Goal: Task Accomplishment & Management: Manage account settings

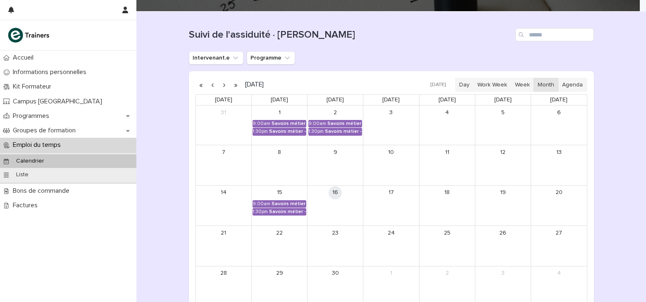
scroll to position [64, 0]
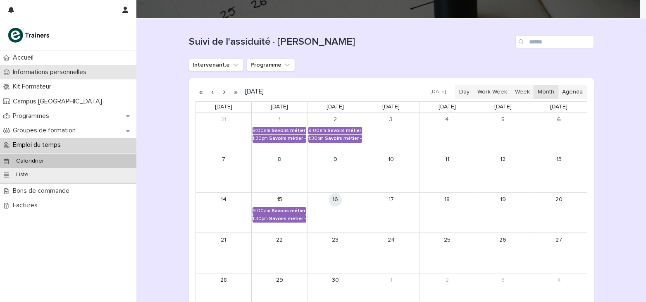
click at [129, 79] on div "Informations personnelles" at bounding box center [68, 72] width 136 height 14
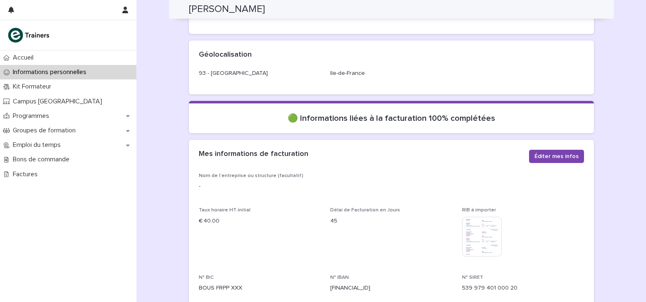
scroll to position [12, 0]
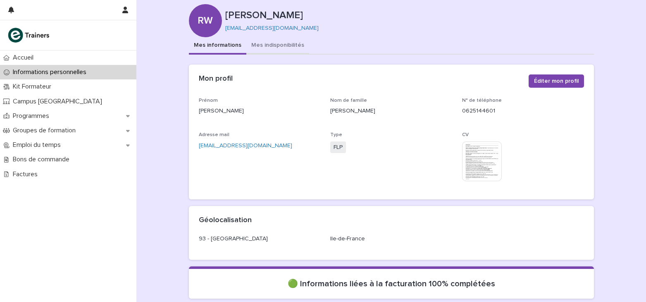
click at [281, 46] on button "Mes indisponibilités" at bounding box center [277, 45] width 63 height 17
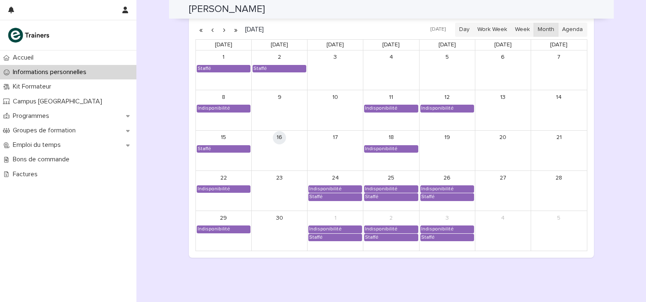
scroll to position [696, 0]
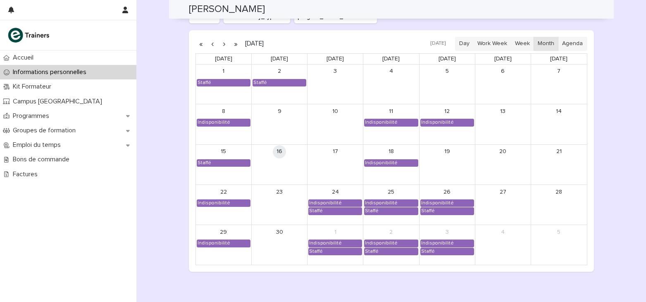
click at [222, 45] on button "button" at bounding box center [225, 43] width 12 height 13
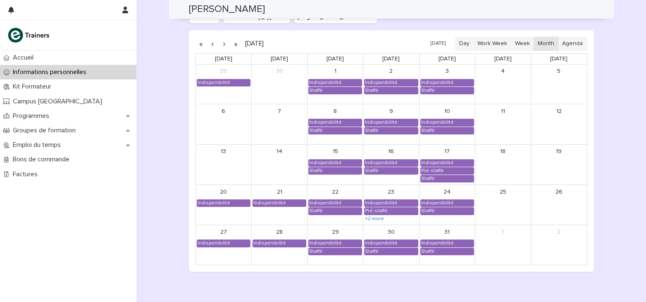
click at [222, 45] on button "button" at bounding box center [225, 43] width 12 height 13
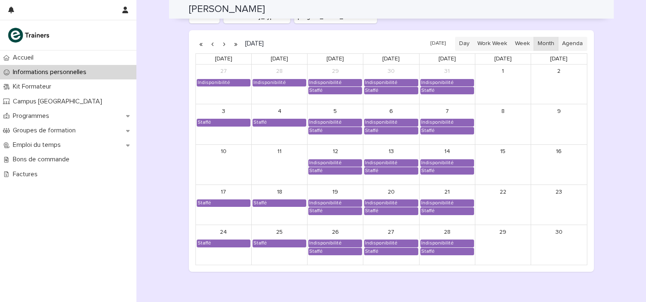
click at [222, 45] on button "button" at bounding box center [225, 43] width 12 height 13
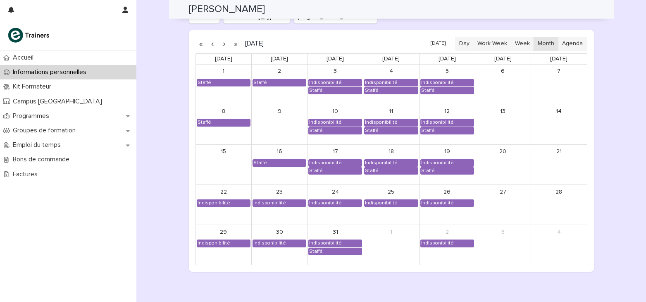
click at [222, 45] on button "button" at bounding box center [225, 43] width 12 height 13
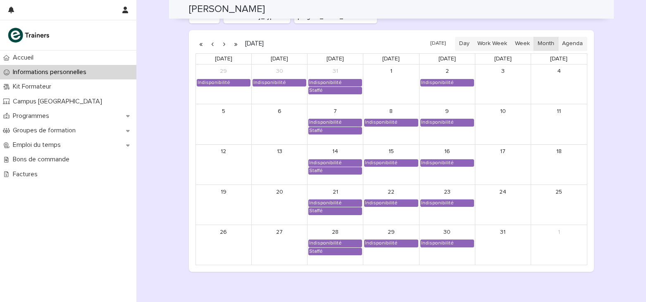
click at [222, 45] on button "button" at bounding box center [225, 43] width 12 height 13
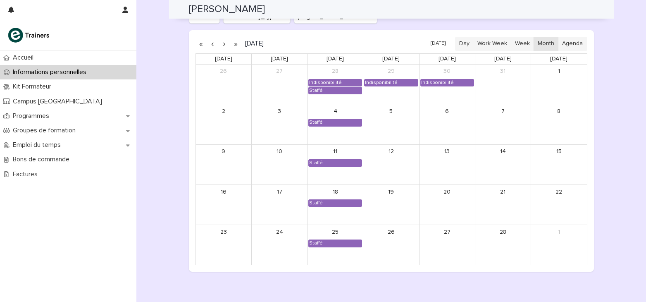
click at [222, 45] on button "button" at bounding box center [225, 43] width 12 height 13
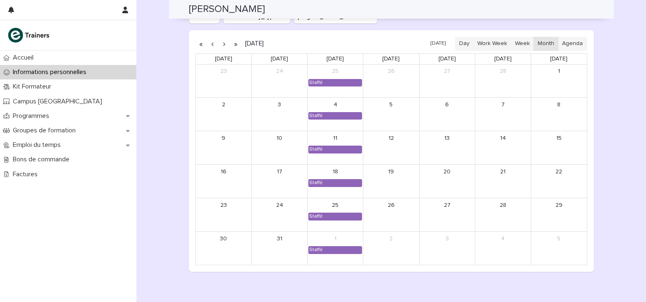
click at [222, 45] on button "button" at bounding box center [225, 43] width 12 height 13
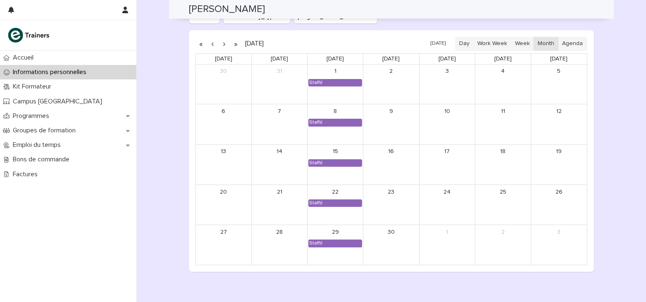
click at [222, 45] on button "button" at bounding box center [225, 43] width 12 height 13
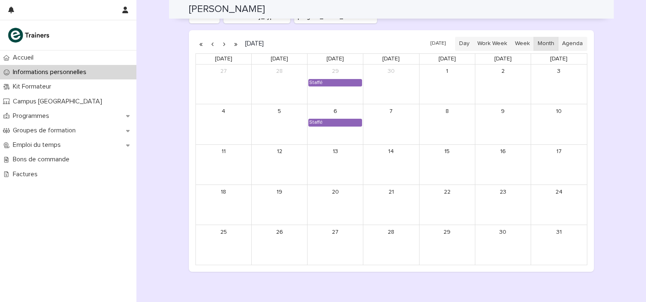
click at [222, 45] on button "button" at bounding box center [225, 43] width 12 height 13
click at [211, 43] on button "button" at bounding box center [213, 43] width 12 height 13
click at [212, 45] on button "button" at bounding box center [213, 43] width 12 height 13
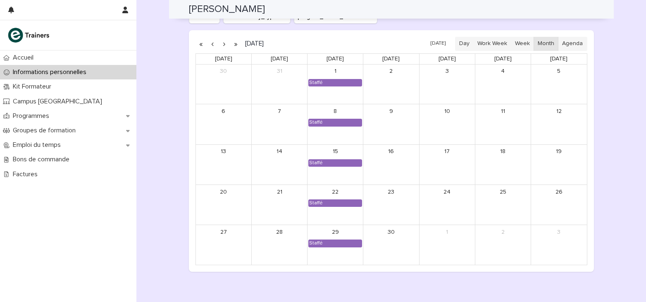
click at [212, 45] on button "button" at bounding box center [213, 43] width 12 height 13
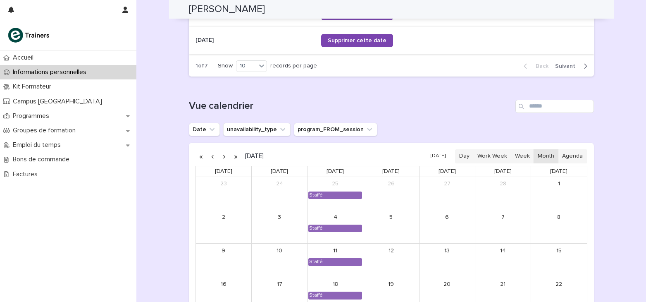
scroll to position [572, 0]
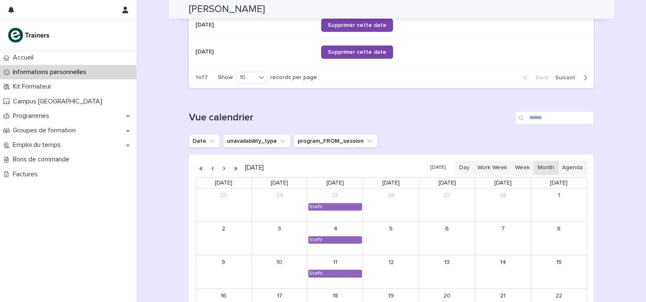
click at [221, 167] on button "button" at bounding box center [225, 167] width 12 height 13
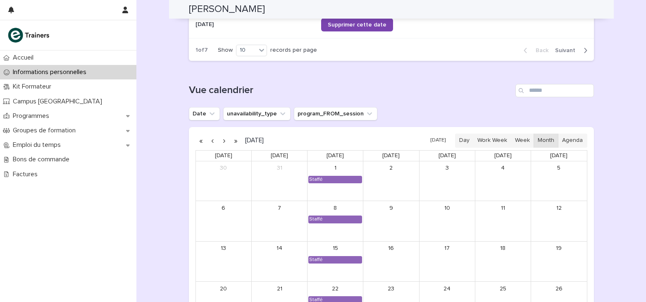
scroll to position [655, 0]
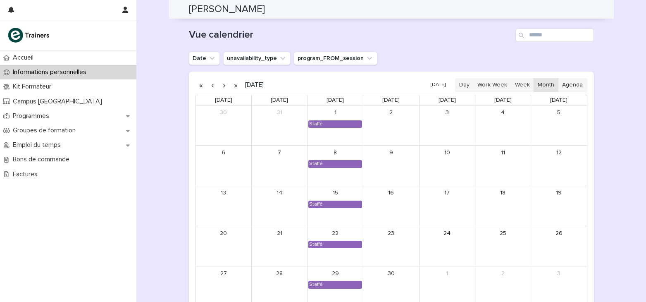
click at [223, 87] on button "button" at bounding box center [225, 85] width 12 height 13
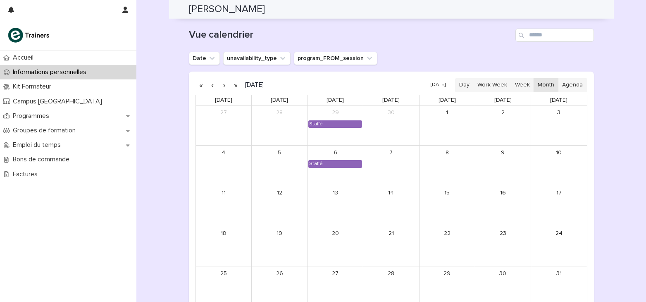
click at [210, 84] on button "button" at bounding box center [213, 85] width 12 height 13
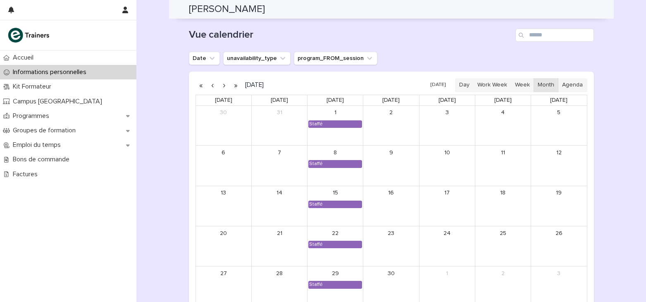
click at [210, 84] on button "button" at bounding box center [213, 85] width 12 height 13
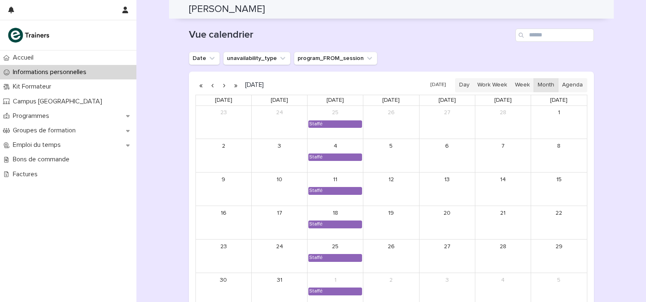
click at [210, 84] on button "button" at bounding box center [213, 85] width 12 height 13
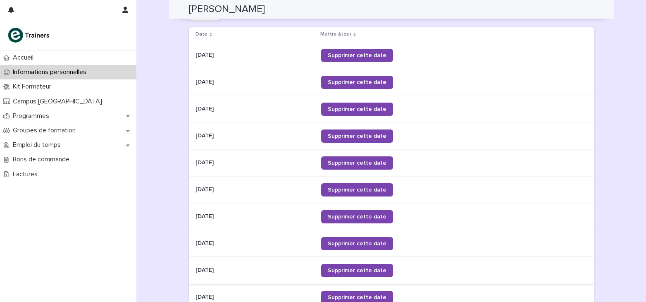
scroll to position [324, 0]
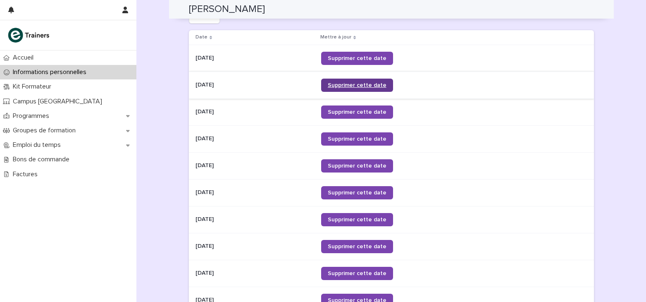
click at [351, 83] on span "Supprimer cette date" at bounding box center [357, 85] width 59 height 6
click at [367, 54] on link "Supprimer cette date" at bounding box center [357, 58] width 72 height 13
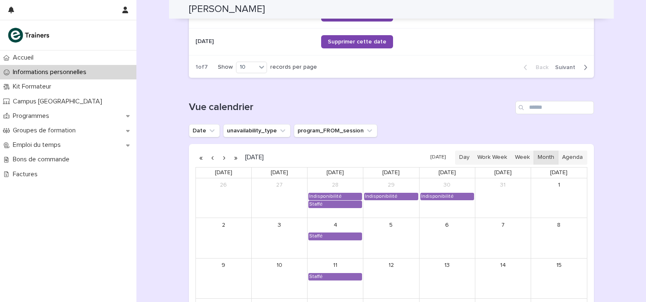
scroll to position [655, 0]
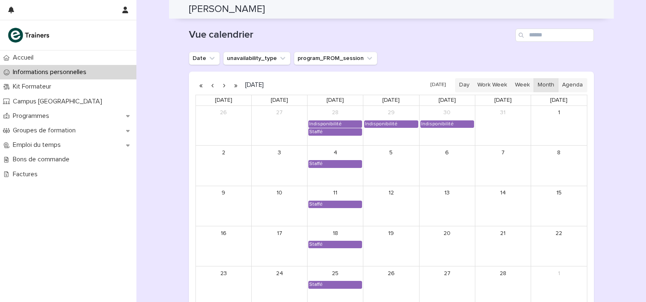
drag, startPoint x: 209, startPoint y: 83, endPoint x: 315, endPoint y: 89, distance: 106.8
click at [209, 83] on button "button" at bounding box center [213, 85] width 12 height 13
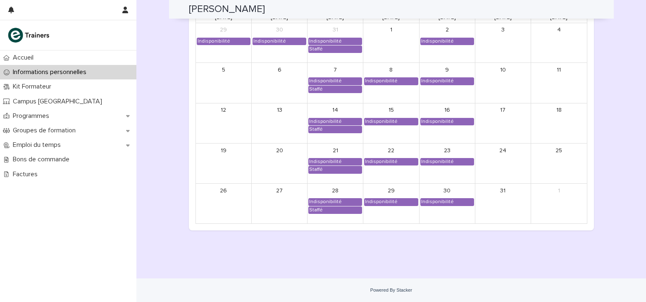
scroll to position [696, 0]
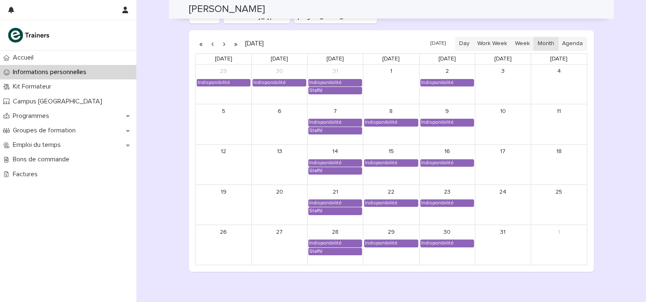
click at [209, 42] on button "button" at bounding box center [213, 43] width 12 height 13
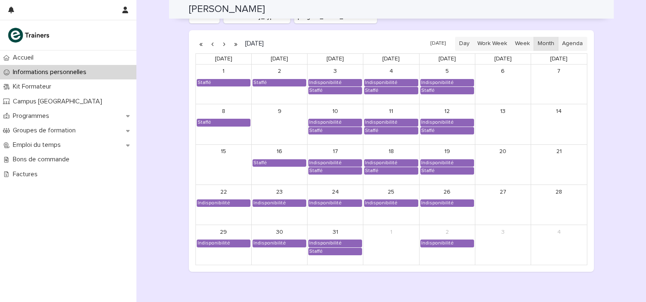
click at [222, 46] on button "button" at bounding box center [225, 43] width 12 height 13
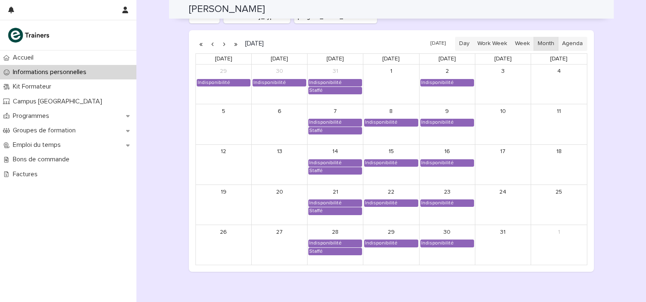
click at [212, 44] on button "button" at bounding box center [213, 43] width 12 height 13
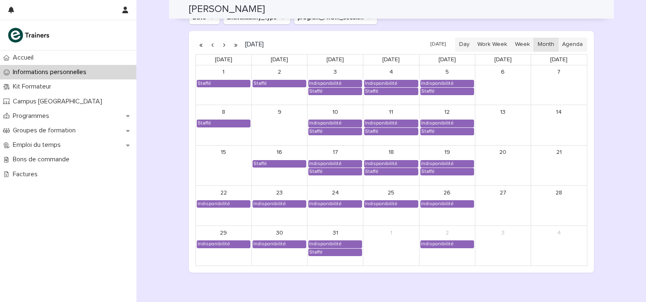
scroll to position [696, 0]
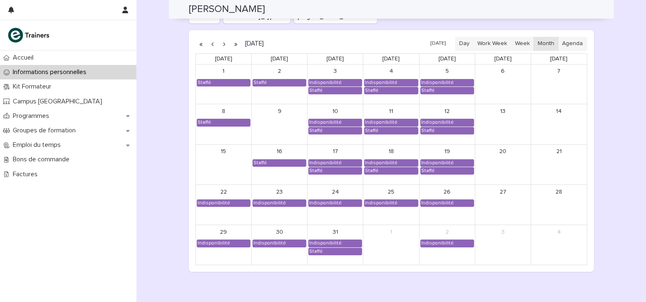
click at [224, 44] on button "button" at bounding box center [225, 43] width 12 height 13
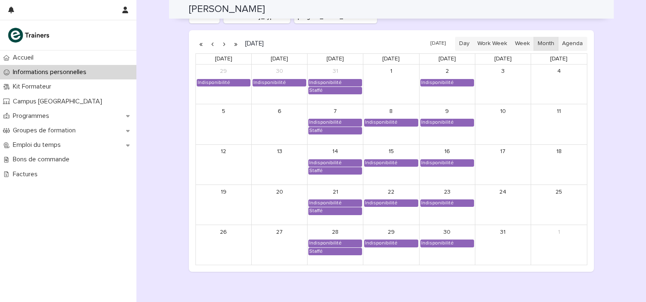
click at [224, 44] on button "button" at bounding box center [225, 43] width 12 height 13
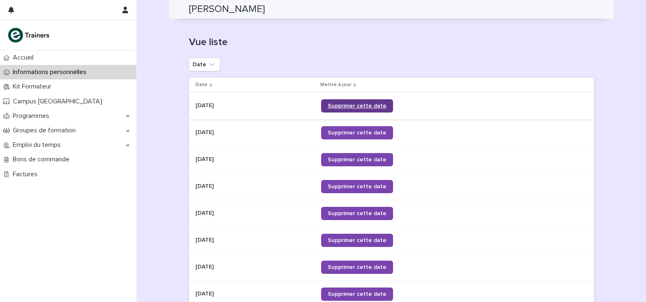
scroll to position [283, 0]
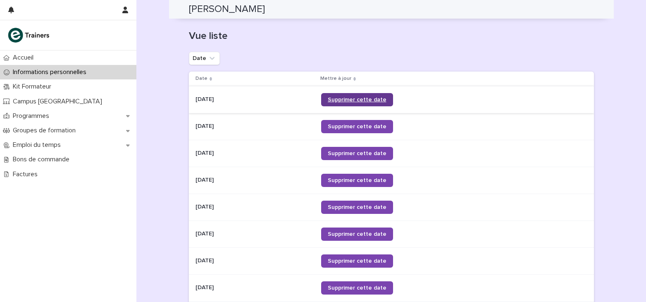
click at [369, 99] on span "Supprimer cette date" at bounding box center [357, 100] width 59 height 6
click at [348, 126] on span "Supprimer cette date" at bounding box center [357, 127] width 59 height 6
click at [347, 182] on span "Supprimer cette date" at bounding box center [357, 180] width 59 height 6
click at [340, 204] on span "Supprimer cette date" at bounding box center [357, 207] width 59 height 6
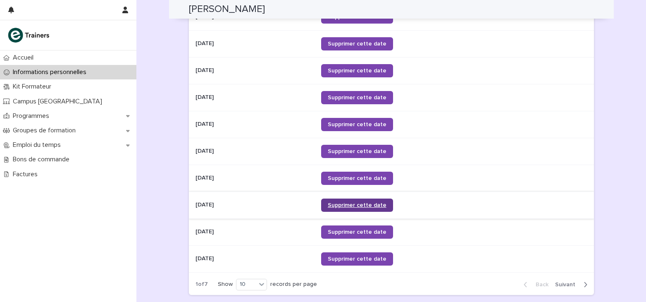
scroll to position [407, 0]
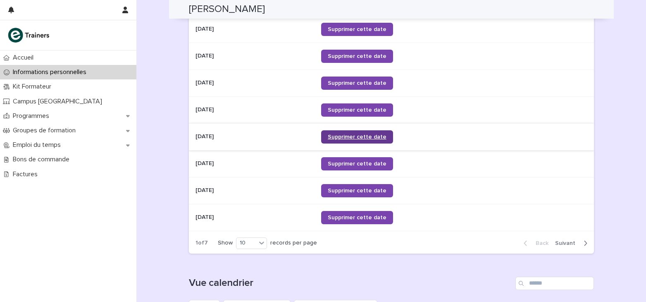
click at [370, 137] on span "Supprimer cette date" at bounding box center [357, 137] width 59 height 6
click at [357, 162] on span "Supprimer cette date" at bounding box center [357, 164] width 59 height 6
click at [343, 218] on span "Supprimer cette date" at bounding box center [357, 217] width 59 height 6
click at [579, 238] on div "Back Next" at bounding box center [555, 243] width 77 height 21
click at [585, 243] on button "Next" at bounding box center [573, 242] width 42 height 7
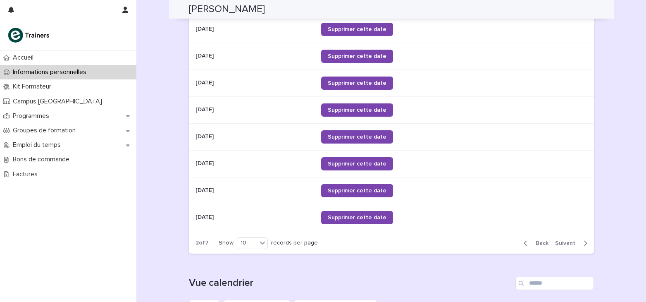
click at [517, 242] on button "Back" at bounding box center [534, 242] width 35 height 7
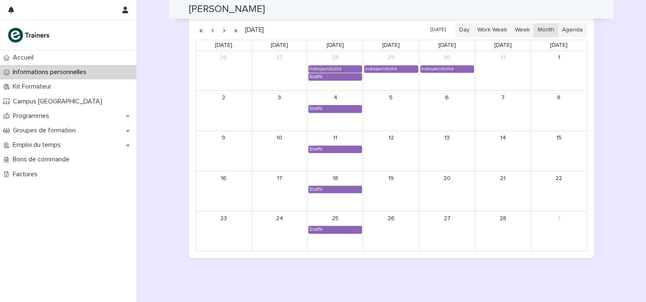
scroll to position [696, 0]
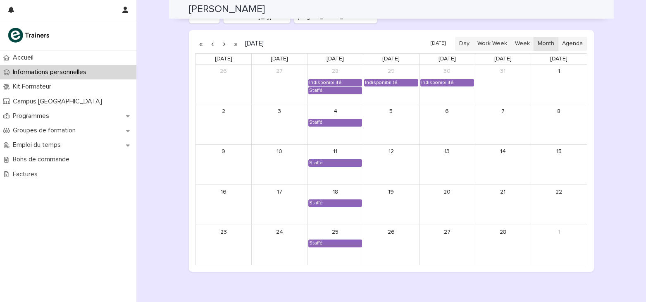
click at [210, 45] on button "button" at bounding box center [213, 43] width 12 height 13
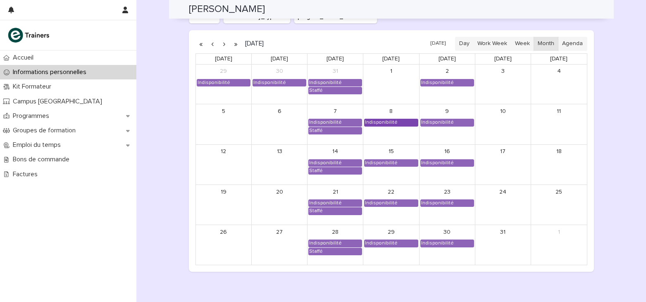
click at [386, 120] on div "Indisponibilité" at bounding box center [381, 122] width 33 height 7
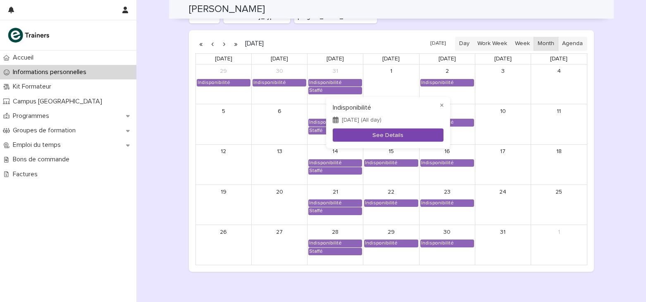
click at [386, 134] on button "See Details" at bounding box center [388, 135] width 111 height 14
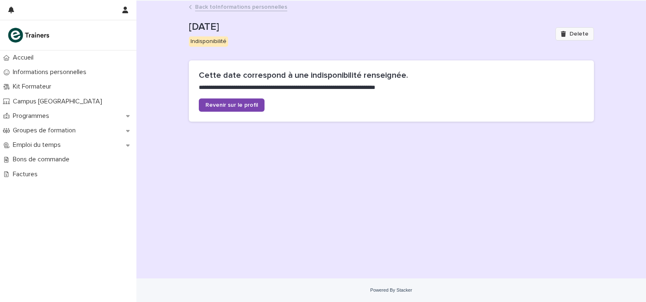
click at [572, 33] on span "Delete" at bounding box center [579, 34] width 19 height 6
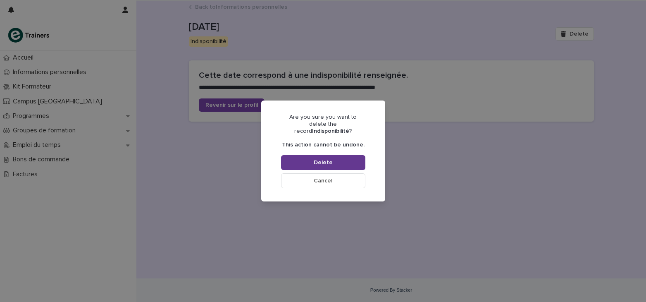
click at [329, 160] on span "Delete" at bounding box center [323, 163] width 19 height 6
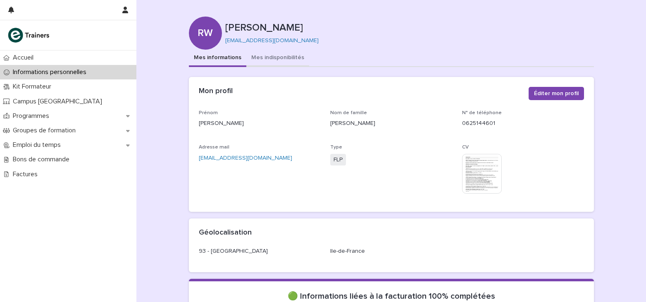
click at [270, 62] on button "Mes indisponibilités" at bounding box center [277, 58] width 63 height 17
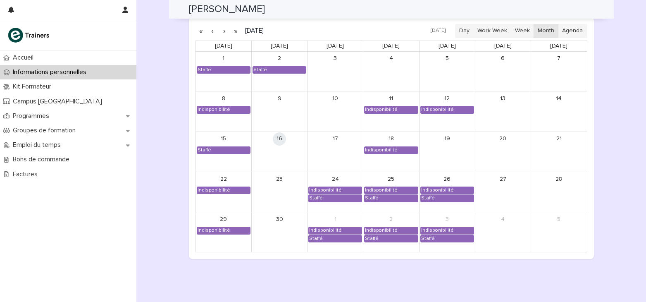
scroll to position [655, 0]
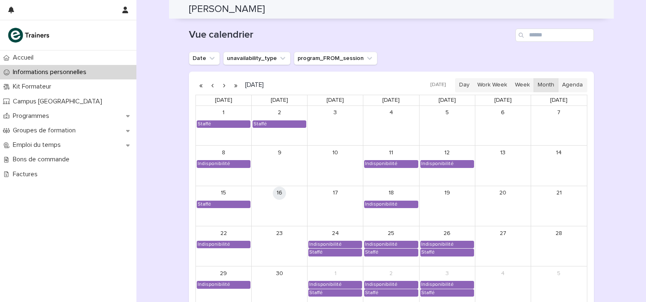
click at [222, 83] on button "button" at bounding box center [225, 85] width 12 height 13
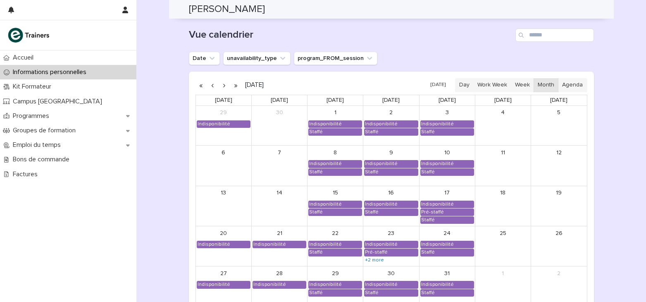
click at [222, 83] on button "button" at bounding box center [225, 85] width 12 height 13
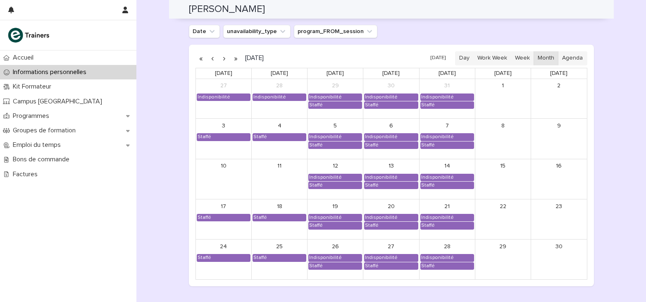
scroll to position [696, 0]
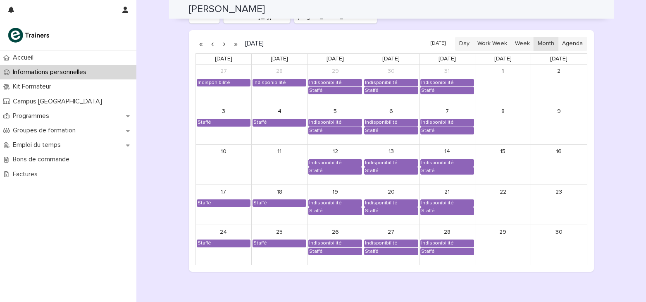
click at [222, 38] on button "button" at bounding box center [225, 43] width 12 height 13
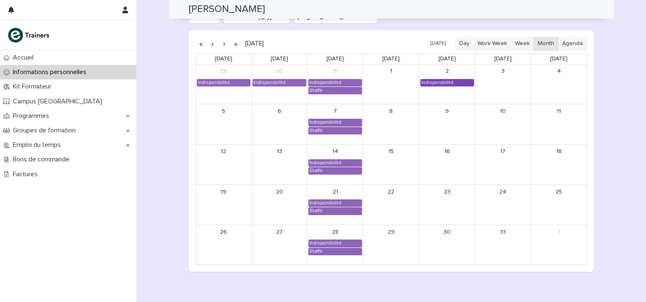
click at [452, 80] on div "Indisponibilité" at bounding box center [447, 82] width 53 height 7
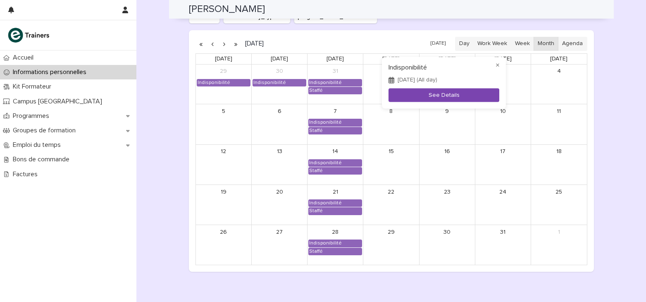
click at [444, 95] on button "See Details" at bounding box center [443, 95] width 111 height 14
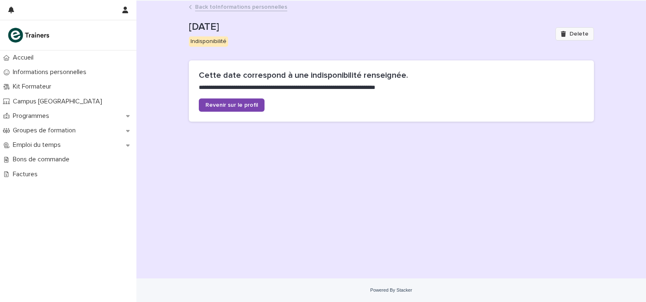
click at [561, 36] on button "Delete" at bounding box center [574, 33] width 38 height 13
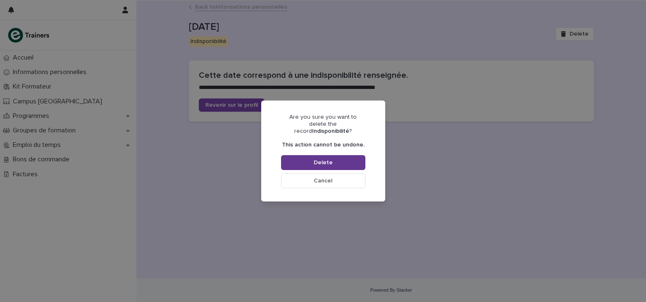
click at [349, 157] on button "Delete" at bounding box center [323, 162] width 84 height 15
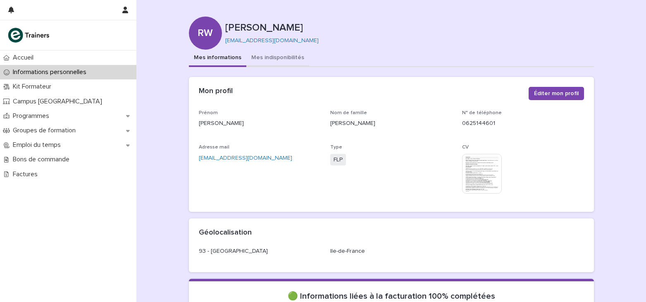
click at [283, 58] on button "Mes indisponibilités" at bounding box center [277, 58] width 63 height 17
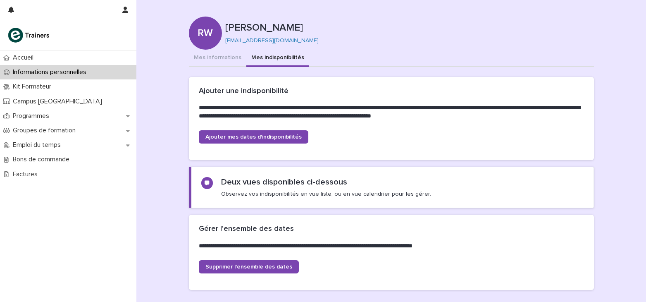
click at [262, 57] on button "Mes indisponibilités" at bounding box center [277, 58] width 63 height 17
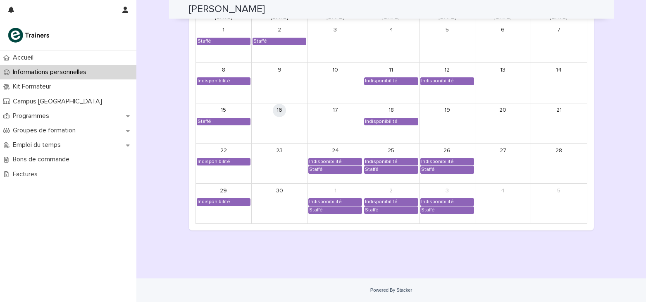
scroll to position [696, 0]
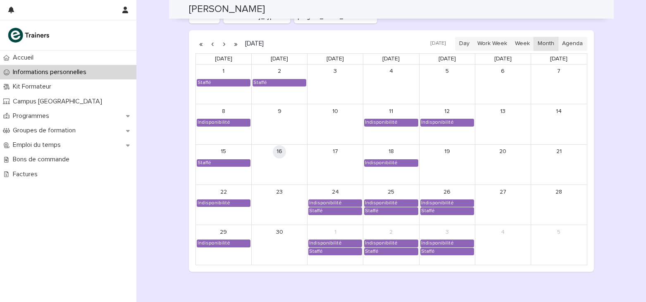
click at [220, 42] on button "button" at bounding box center [225, 43] width 12 height 13
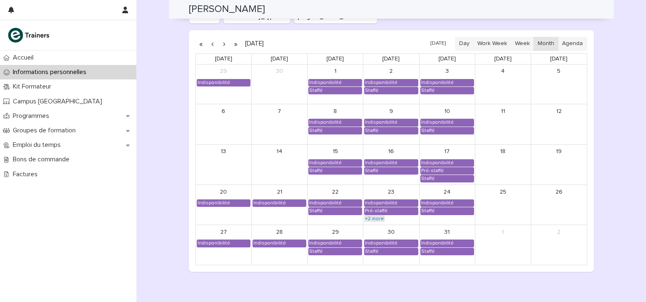
click at [379, 218] on link "+2 more" at bounding box center [374, 218] width 21 height 7
click at [211, 45] on button "button" at bounding box center [213, 43] width 12 height 13
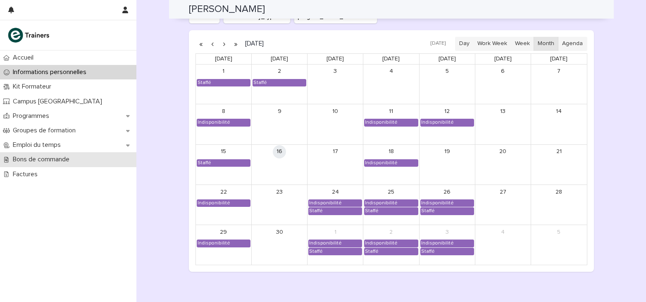
click at [42, 158] on p "Bons de commande" at bounding box center [43, 159] width 67 height 8
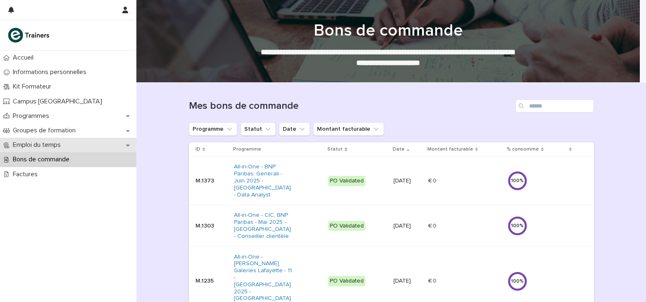
click at [77, 145] on div "Emploi du temps" at bounding box center [68, 145] width 136 height 14
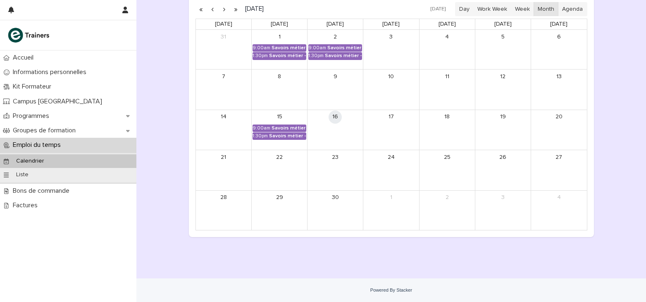
scroll to position [23, 0]
